Goal: Task Accomplishment & Management: Manage account settings

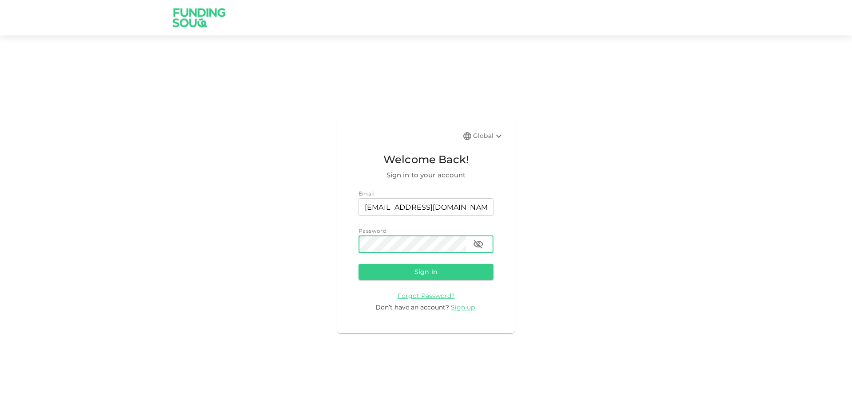
click at [483, 242] on icon "button" at bounding box center [478, 244] width 11 height 11
click at [456, 269] on button "Sign in" at bounding box center [426, 272] width 135 height 16
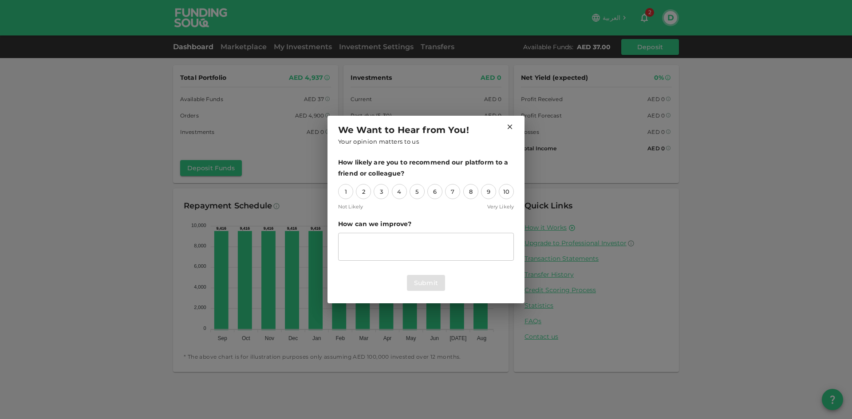
click at [513, 125] on icon at bounding box center [510, 127] width 8 height 8
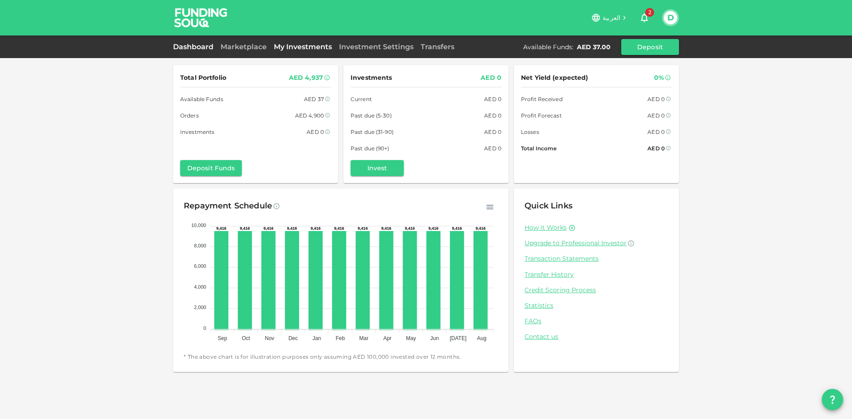
click at [310, 43] on link "My Investments" at bounding box center [302, 47] width 65 height 8
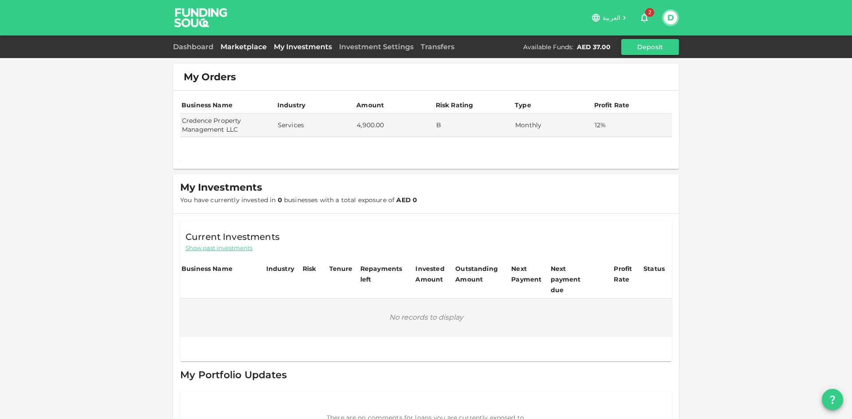
click at [239, 47] on link "Marketplace" at bounding box center [243, 47] width 53 height 8
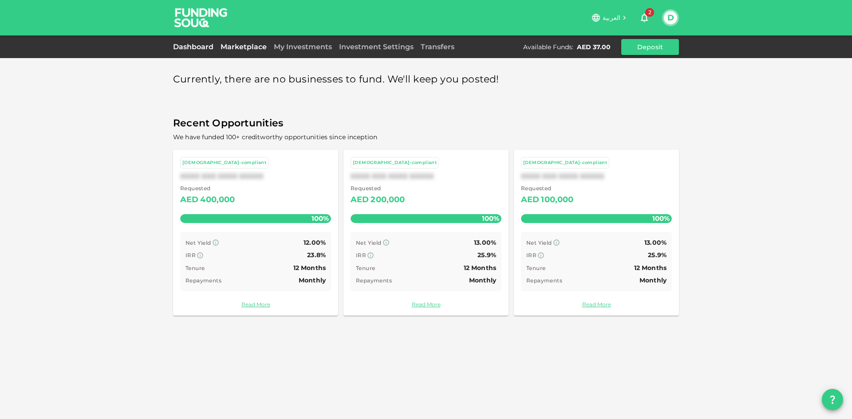
click at [202, 47] on link "Dashboard" at bounding box center [195, 47] width 44 height 8
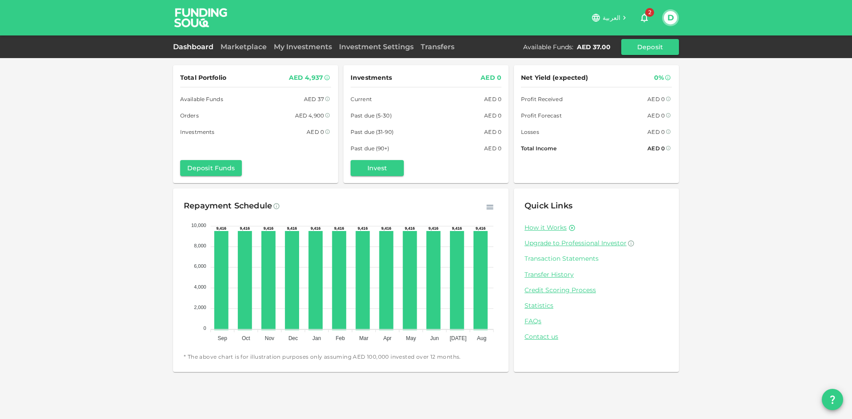
click at [557, 260] on link "Transaction Statements" at bounding box center [597, 259] width 144 height 8
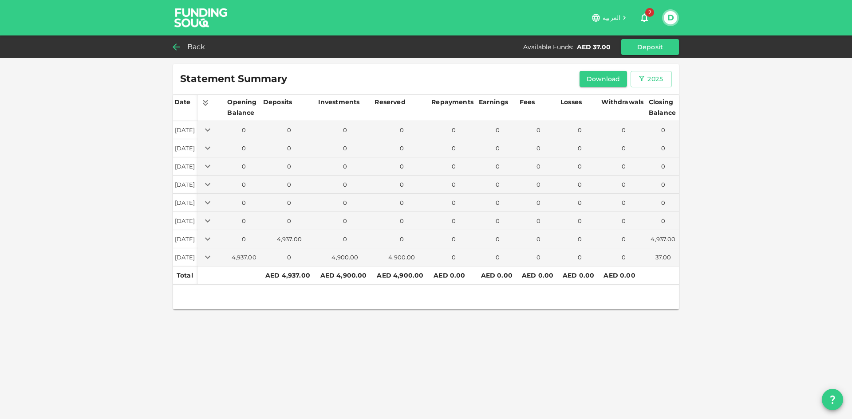
click at [175, 49] on icon at bounding box center [176, 46] width 7 height 7
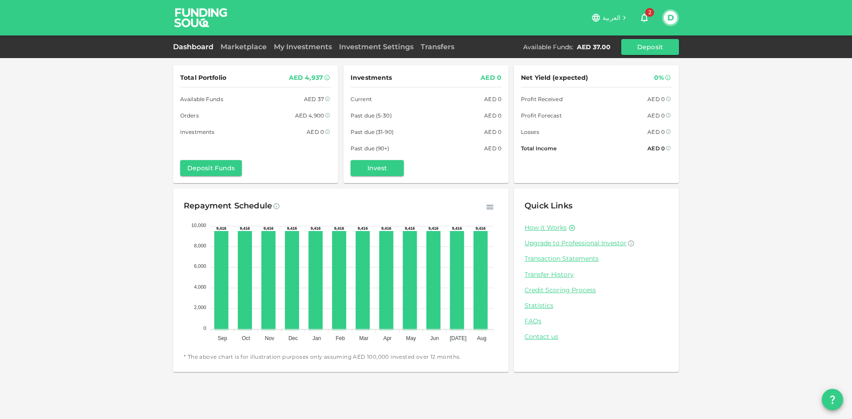
click at [248, 53] on div "Dashboard Marketplace My Investments Investment Settings Transfers Available Fu…" at bounding box center [426, 47] width 506 height 16
click at [249, 50] on link "Marketplace" at bounding box center [243, 47] width 53 height 8
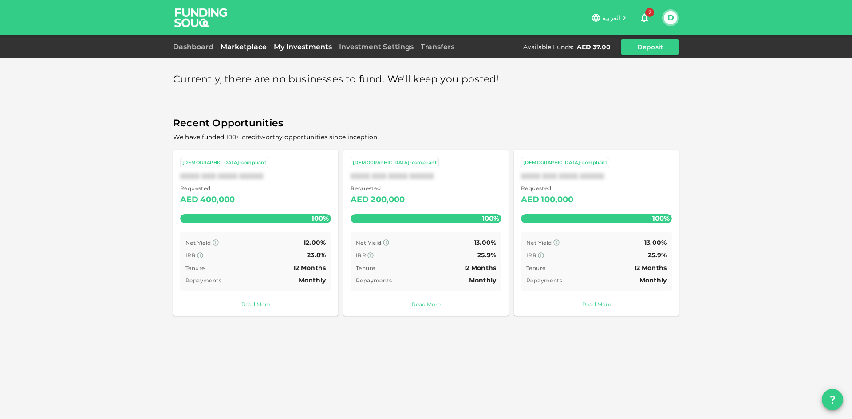
click at [297, 48] on link "My Investments" at bounding box center [302, 47] width 65 height 8
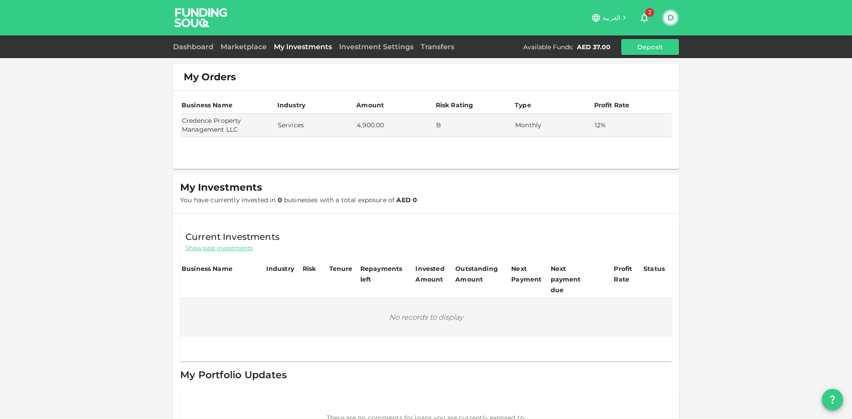
click at [675, 24] on div "D" at bounding box center [670, 17] width 17 height 17
click at [674, 22] on button "D" at bounding box center [670, 17] width 13 height 13
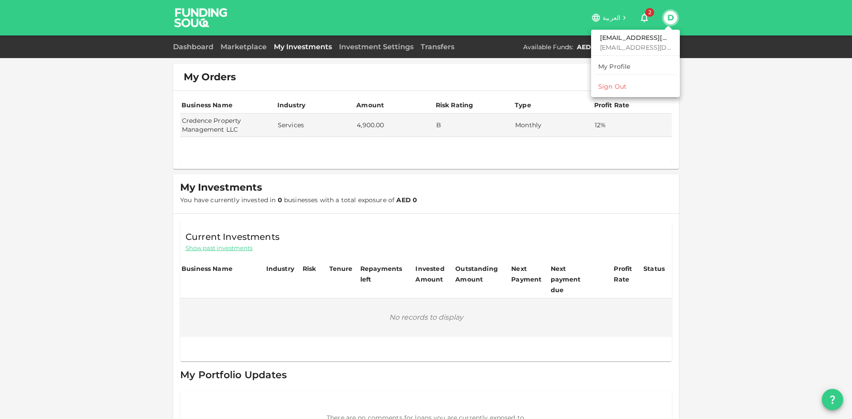
click at [599, 88] on div "Sign Out" at bounding box center [612, 86] width 28 height 9
